Goal: Task Accomplishment & Management: Manage account settings

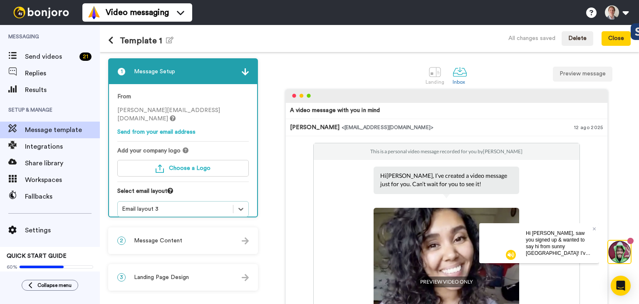
scroll to position [83, 0]
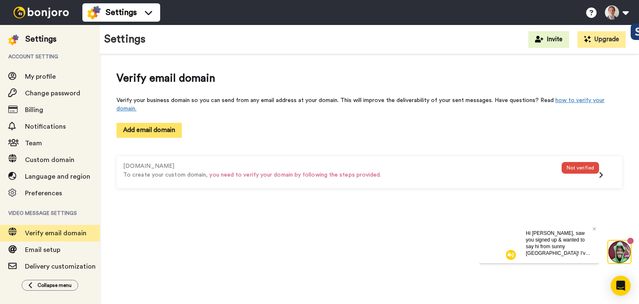
click at [153, 125] on button "Add email domain" at bounding box center [148, 130] width 65 height 15
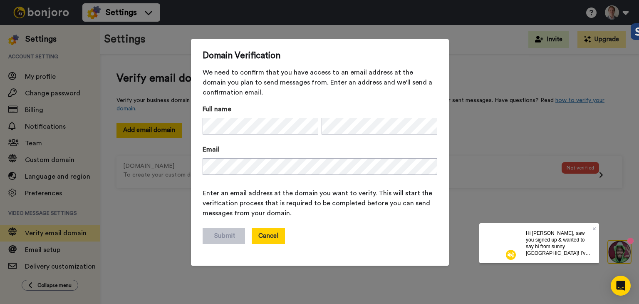
click at [270, 229] on button "Cancel" at bounding box center [268, 236] width 33 height 16
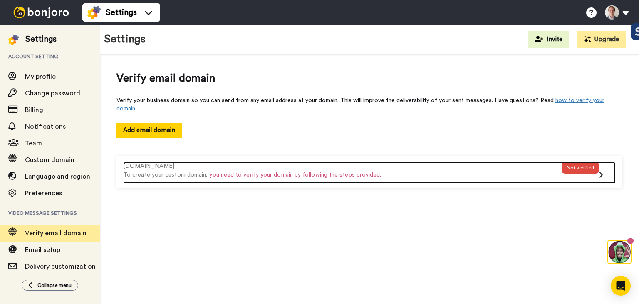
click at [601, 171] on icon at bounding box center [601, 174] width 4 height 7
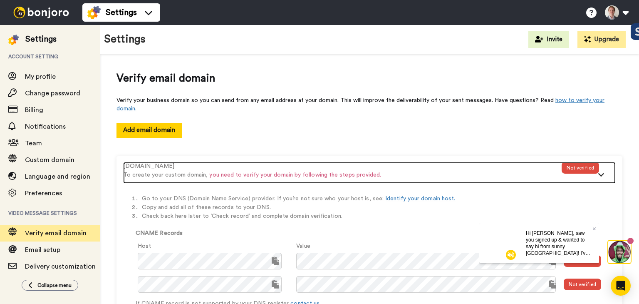
scroll to position [58, 0]
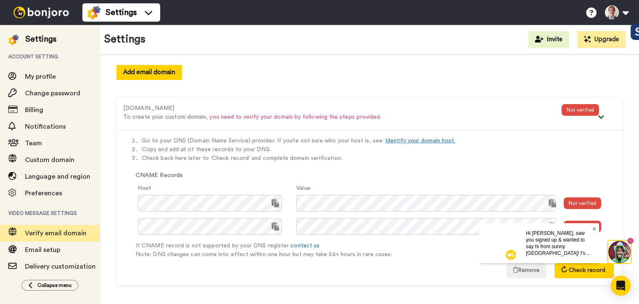
click at [594, 230] on icon at bounding box center [594, 228] width 3 height 5
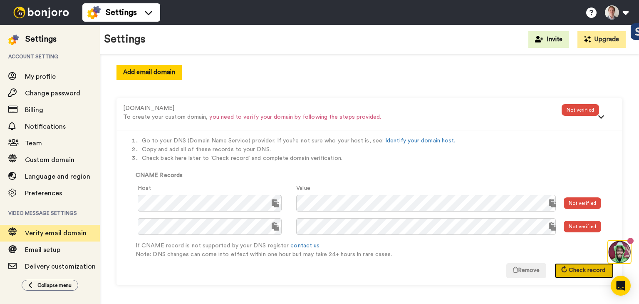
click at [569, 265] on button "Check record" at bounding box center [583, 270] width 59 height 15
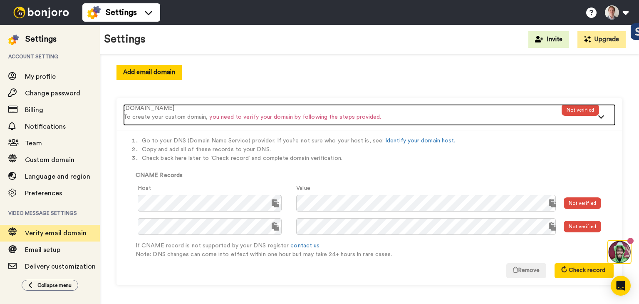
click at [599, 117] on div at bounding box center [607, 118] width 17 height 13
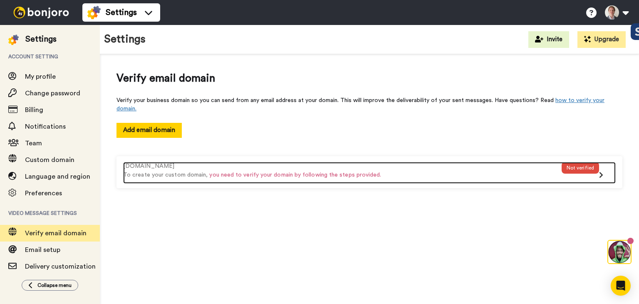
scroll to position [0, 0]
click at [603, 171] on icon at bounding box center [601, 174] width 4 height 7
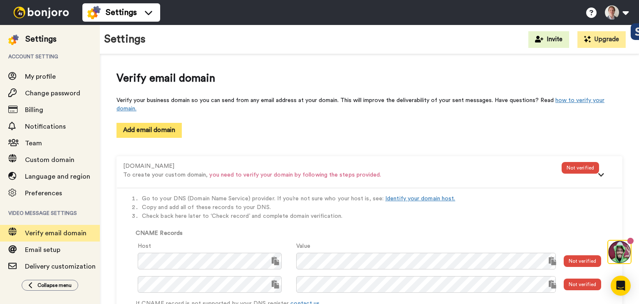
click at [166, 129] on button "Add email domain" at bounding box center [148, 130] width 65 height 15
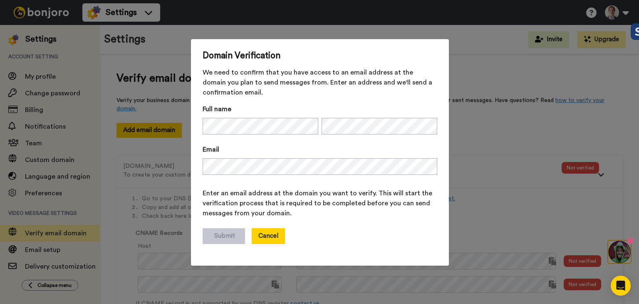
click at [262, 232] on button "Cancel" at bounding box center [268, 236] width 33 height 16
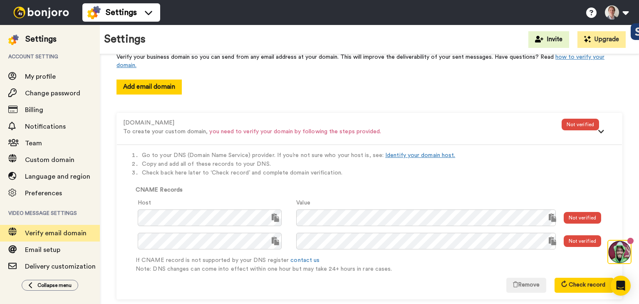
scroll to position [58, 0]
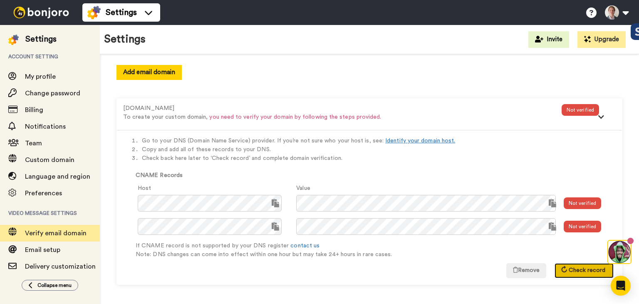
click at [577, 273] on button "Check record" at bounding box center [583, 270] width 59 height 15
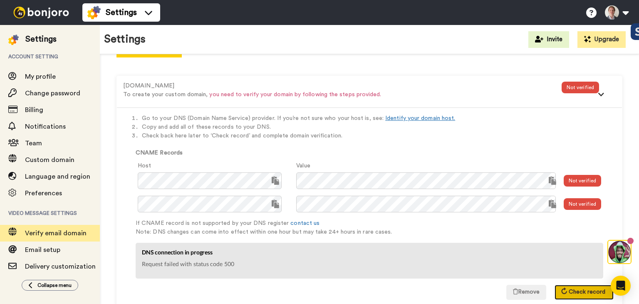
scroll to position [102, 0]
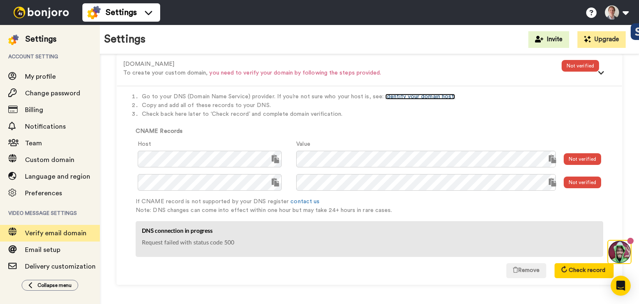
click at [401, 97] on link "Identify your domain host." at bounding box center [420, 97] width 70 height 6
